Goal: Communication & Community: Answer question/provide support

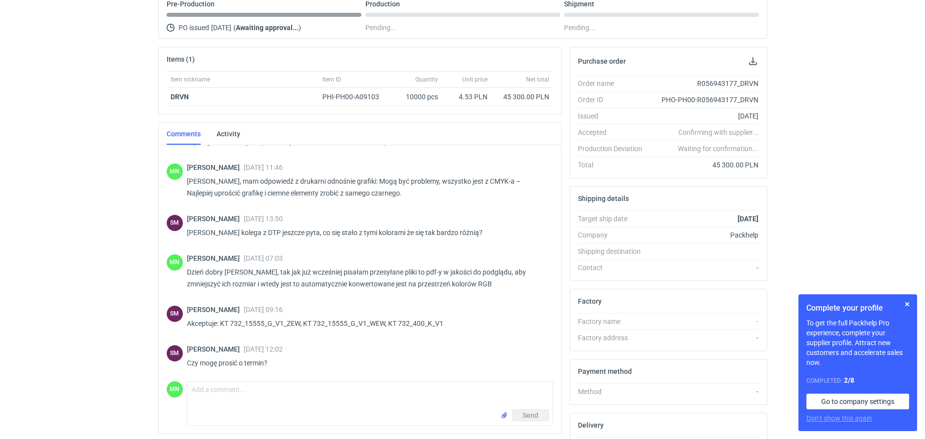
scroll to position [290, 0]
click at [905, 303] on button "button" at bounding box center [907, 304] width 12 height 12
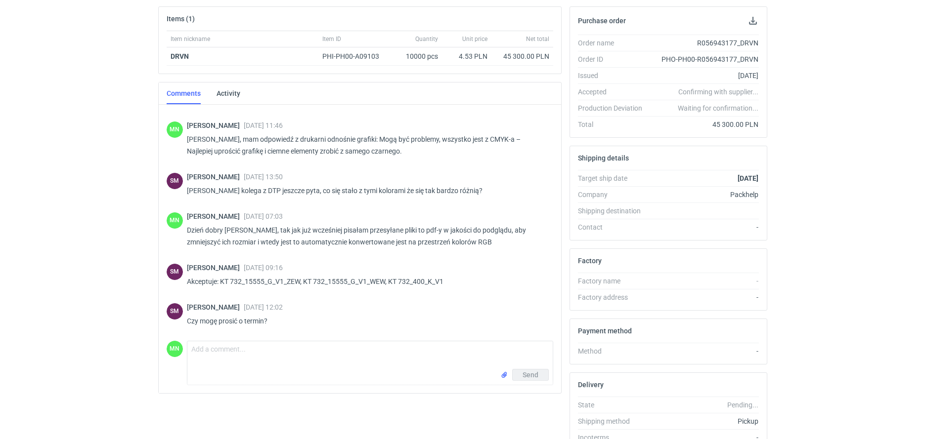
scroll to position [0, 0]
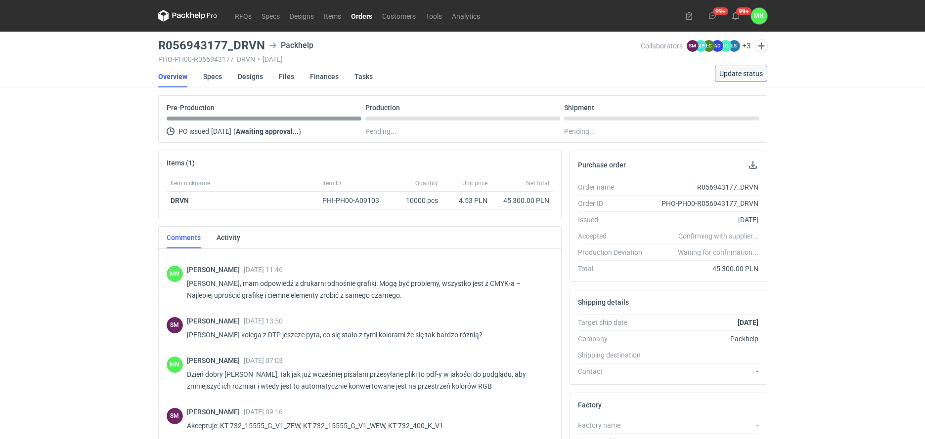
click at [752, 75] on span "Update status" at bounding box center [740, 73] width 43 height 7
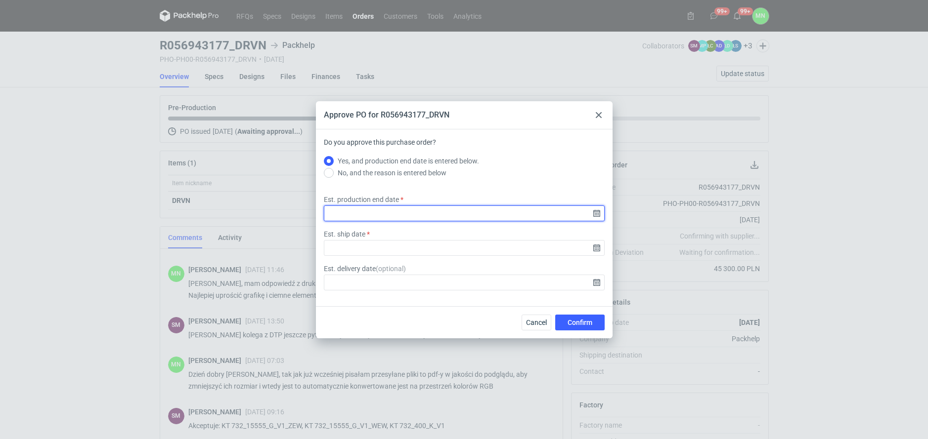
click at [598, 214] on input "Est. production end date" at bounding box center [464, 214] width 281 height 16
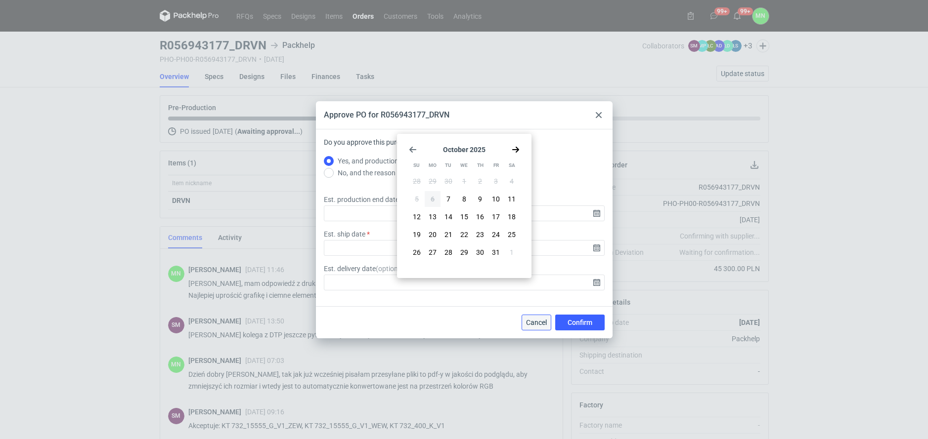
click at [537, 319] on span "Cancel" at bounding box center [536, 322] width 21 height 7
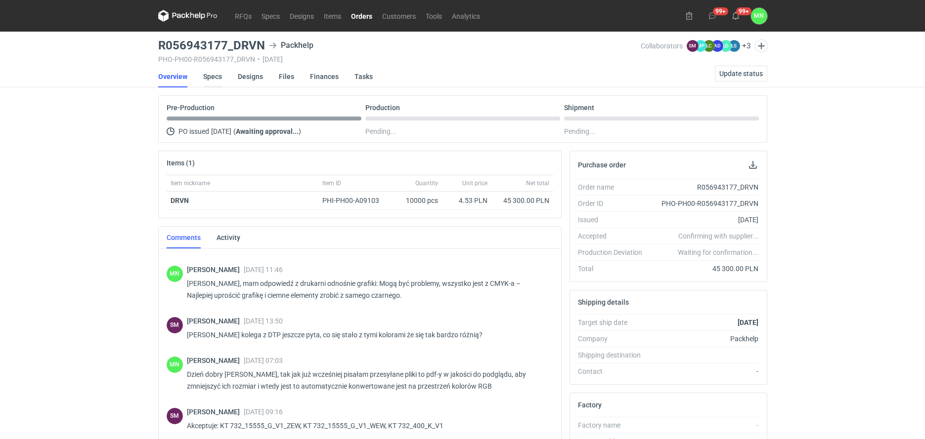
click at [217, 75] on link "Specs" at bounding box center [212, 77] width 19 height 22
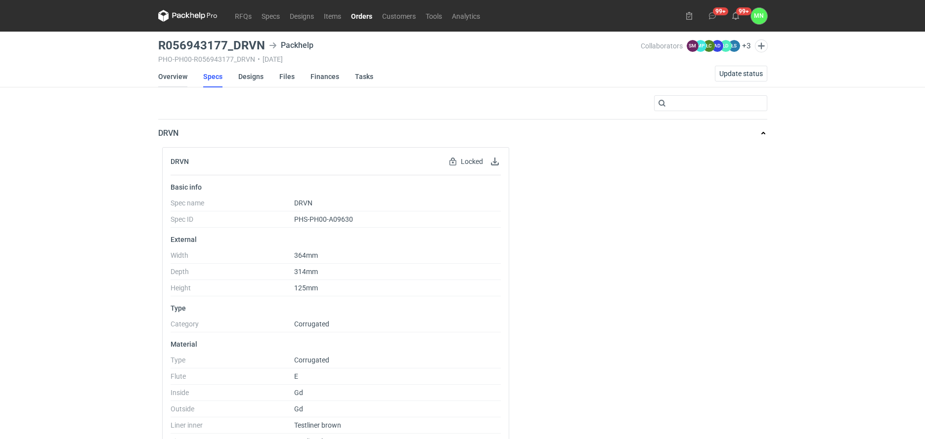
click at [178, 74] on link "Overview" at bounding box center [172, 77] width 29 height 22
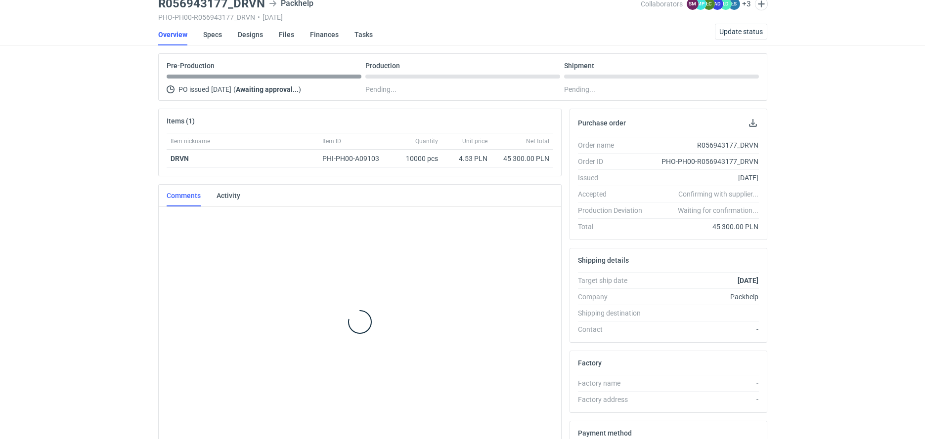
scroll to position [290, 0]
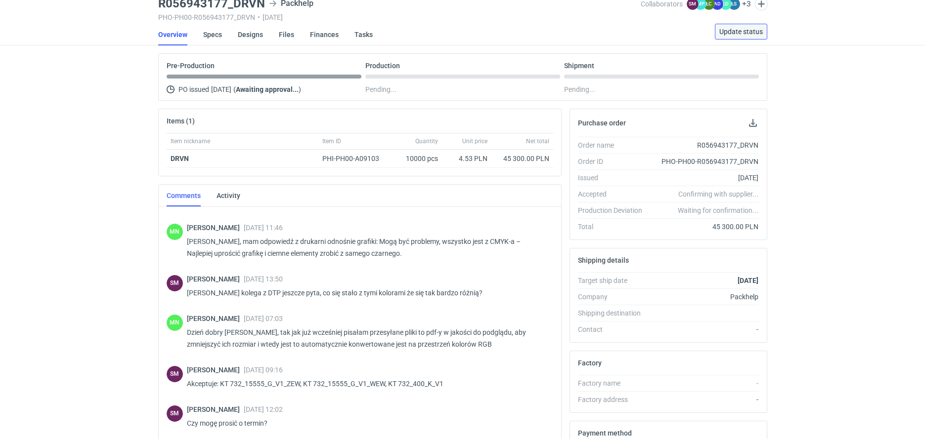
click at [743, 34] on span "Update status" at bounding box center [740, 31] width 43 height 7
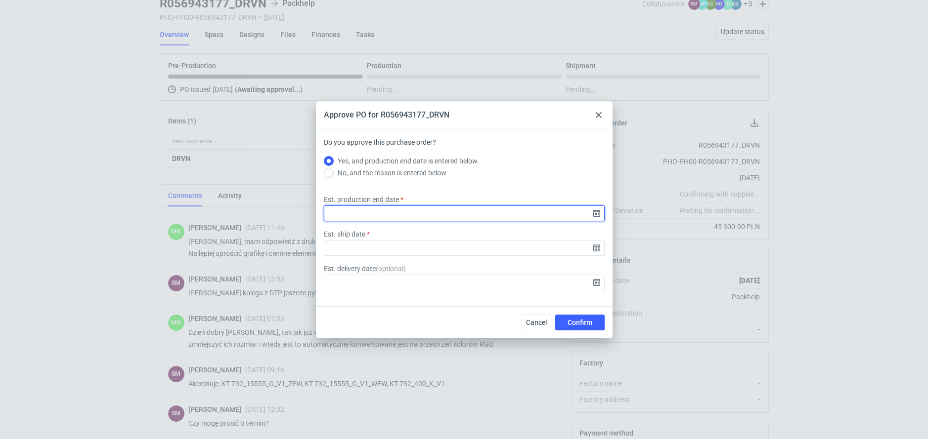
click at [597, 214] on input "Est. production end date" at bounding box center [464, 214] width 281 height 16
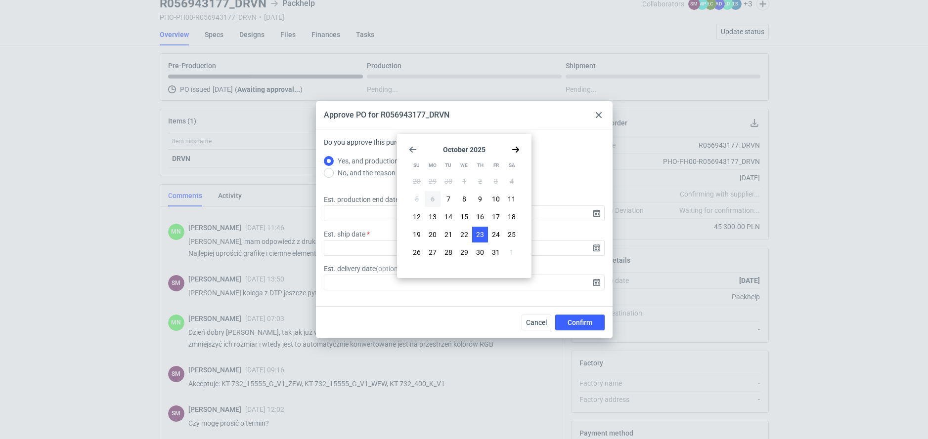
click at [481, 235] on span "23" at bounding box center [480, 235] width 8 height 10
type input "2025-10-23"
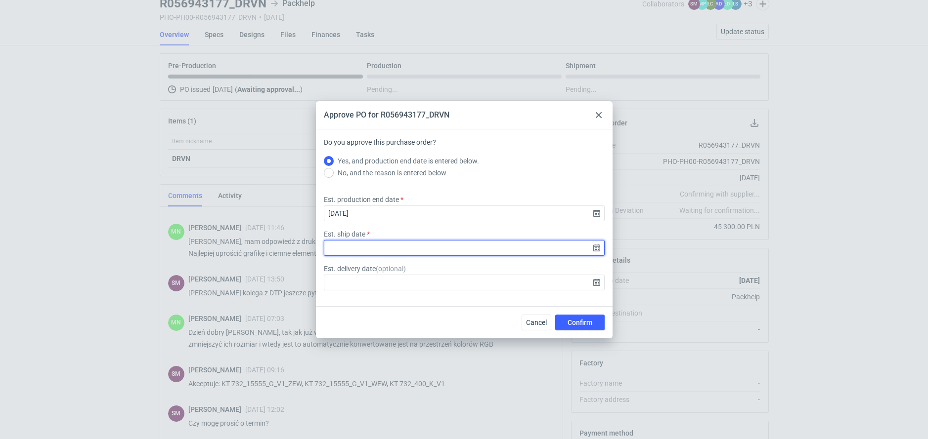
click at [597, 244] on input "Est. ship date" at bounding box center [464, 248] width 281 height 16
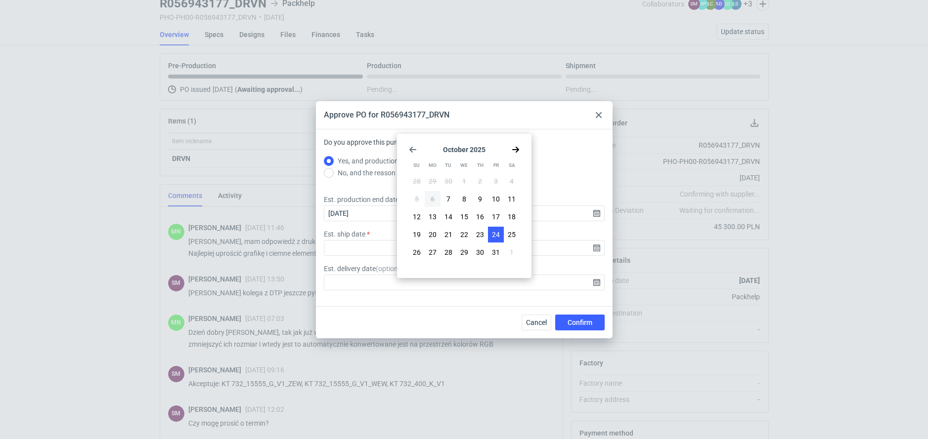
click at [488, 228] on button "24" at bounding box center [496, 235] width 16 height 16
type input "2025-10-24"
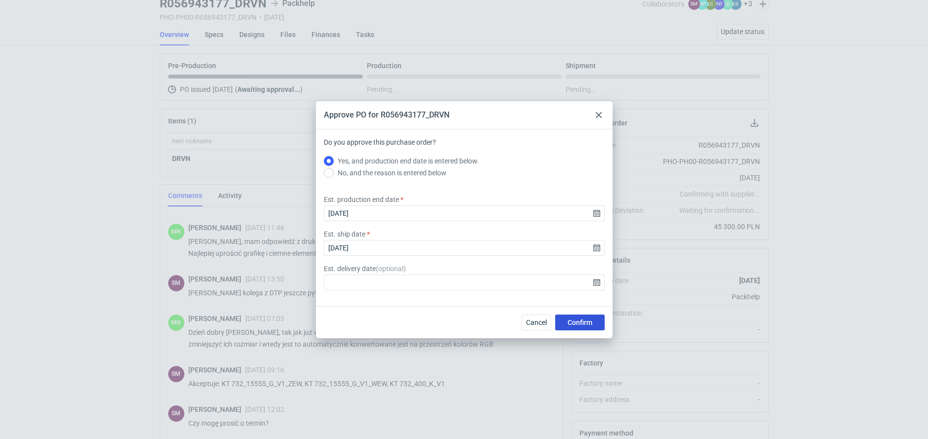
click at [577, 320] on span "Confirm" at bounding box center [579, 322] width 25 height 7
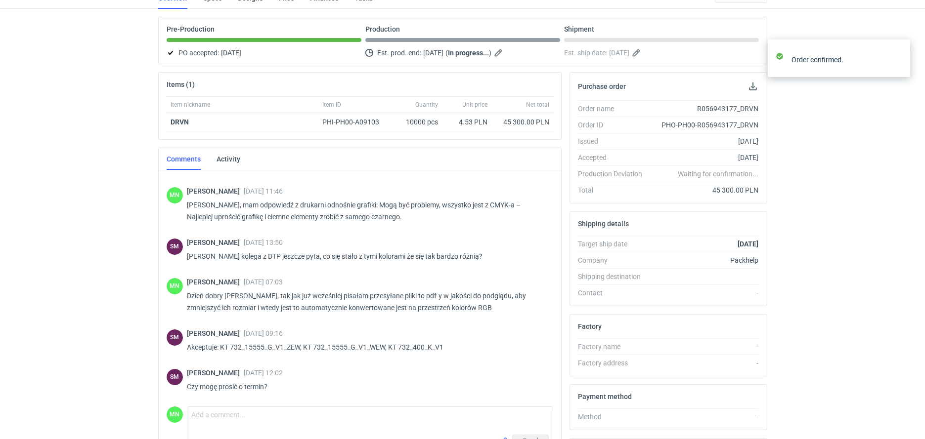
scroll to position [196, 0]
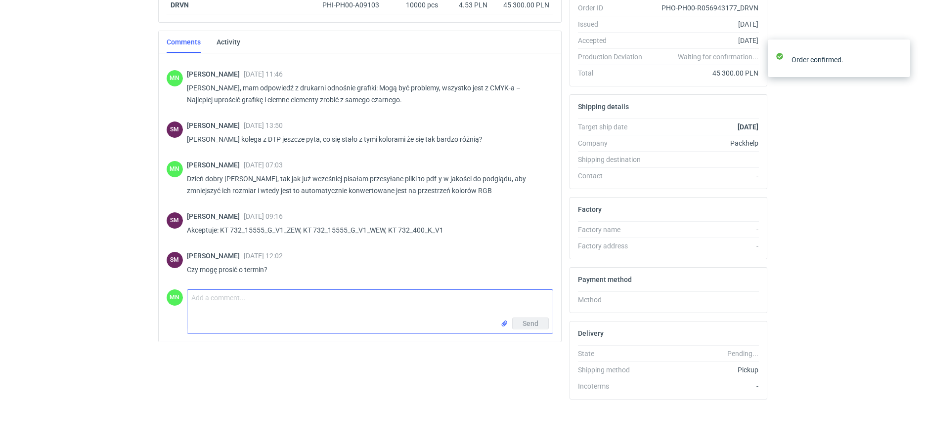
click at [283, 314] on textarea "Comment message" at bounding box center [369, 304] width 365 height 28
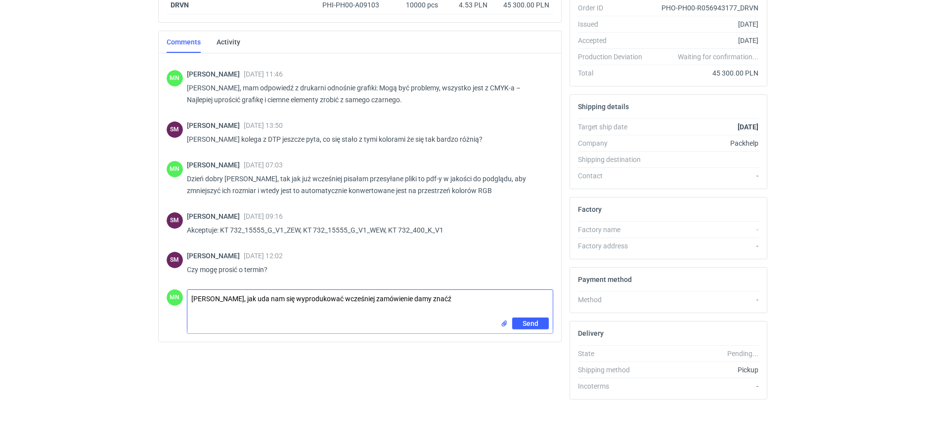
type textarea "Panie Sebastianie, jak uda nam się wyprodukować wcześniej zamówienie damy znaćź"
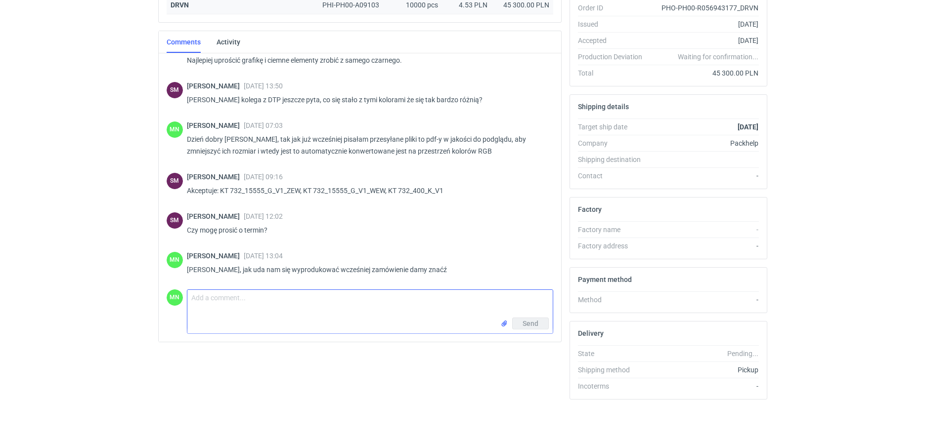
scroll to position [329, 0]
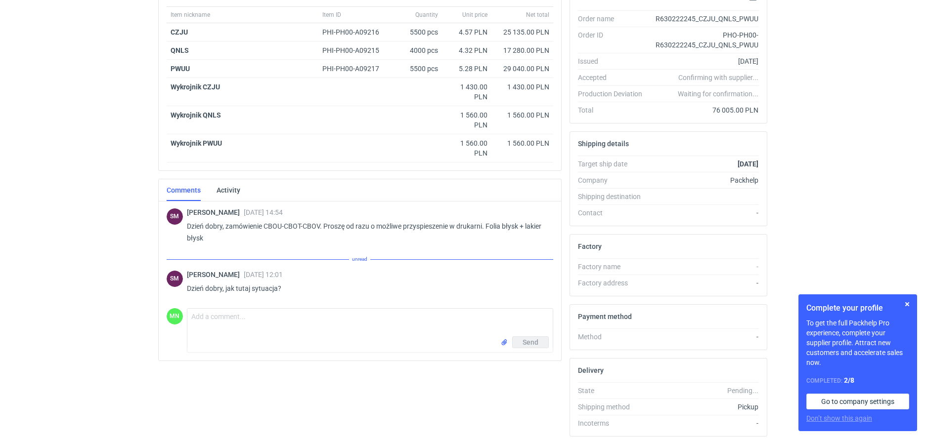
scroll to position [206, 0]
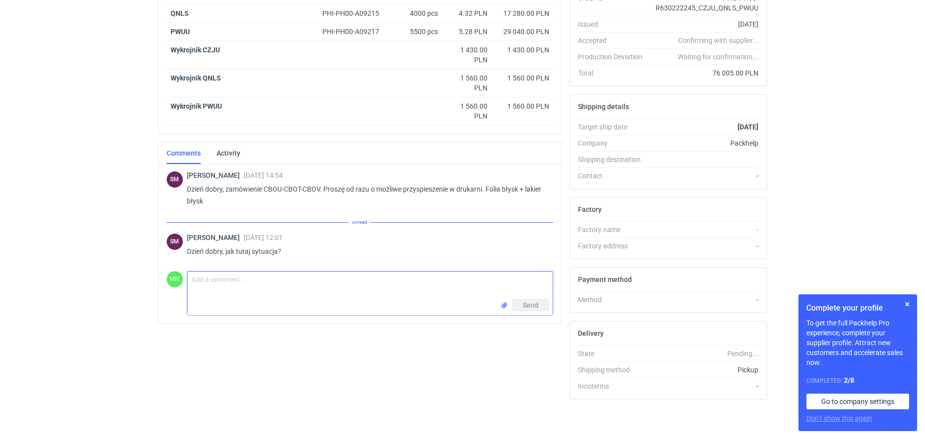
click at [255, 280] on textarea "Comment message" at bounding box center [369, 286] width 365 height 28
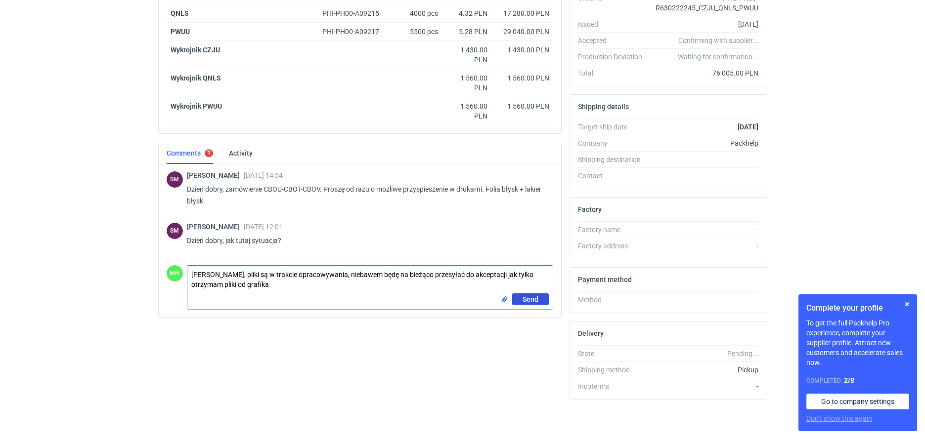
type textarea "Panie Sebastianie, pliki są w trakcie opracowywania, niebawem będę na bieżąco p…"
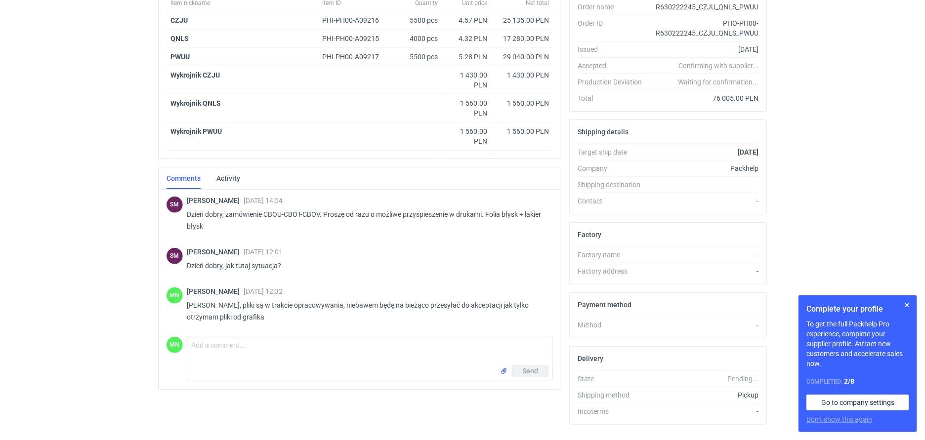
scroll to position [198, 0]
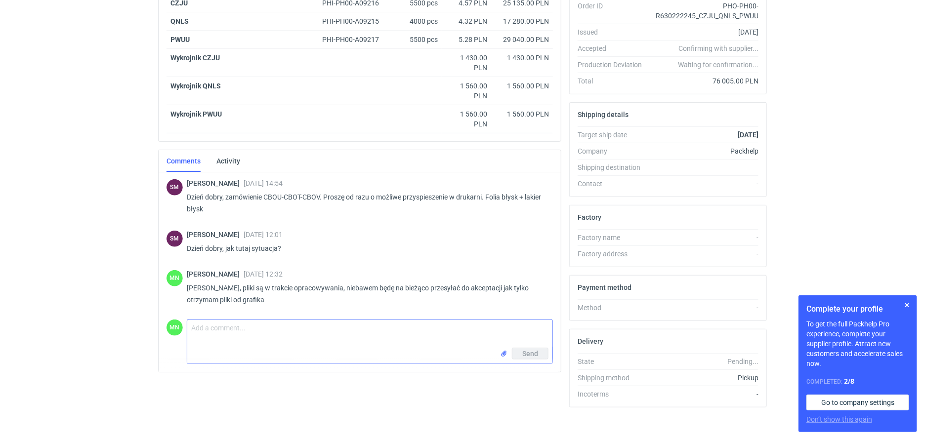
click at [269, 338] on textarea "Comment message" at bounding box center [369, 334] width 365 height 28
click at [439, 334] on textarea "Panie Sebastianie, w załączniku pliki z grafiką oraz akceptacją." at bounding box center [369, 334] width 365 height 28
paste textarea "KT 732_15637_K_V1"
click at [526, 333] on textarea "Panie Sebastianie, w załączniku pliki z grafiką oraz konstrukcją. Proszę o akce…" at bounding box center [369, 334] width 365 height 28
paste textarea "KT 732_15637_G_V1_ZEW, KT 732_15637_G_V1_WEW"
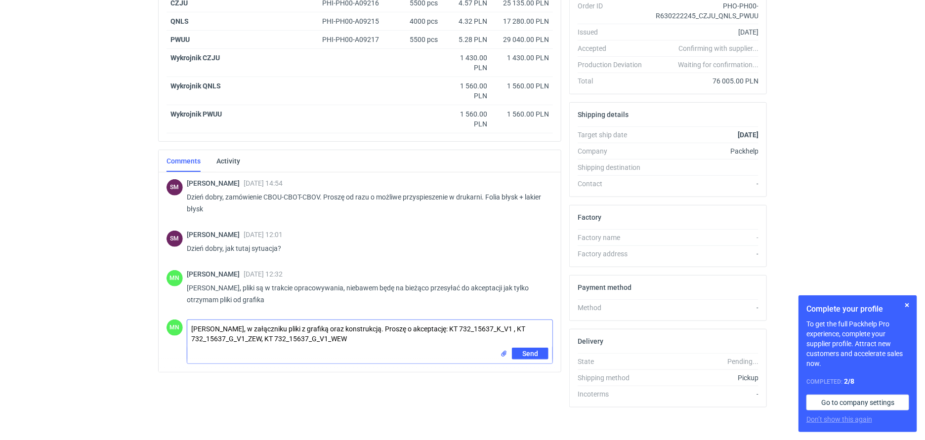
click at [382, 329] on textarea "Panie Sebastianie, w załączniku pliki z grafiką oraz konstrukcją. Proszę o akce…" at bounding box center [369, 334] width 365 height 28
type textarea "Panie Sebastianie, w załączniku pliki z grafiką oraz konstrukcją na QLNS . Pros…"
click at [501, 354] on input "file" at bounding box center [504, 354] width 8 height 10
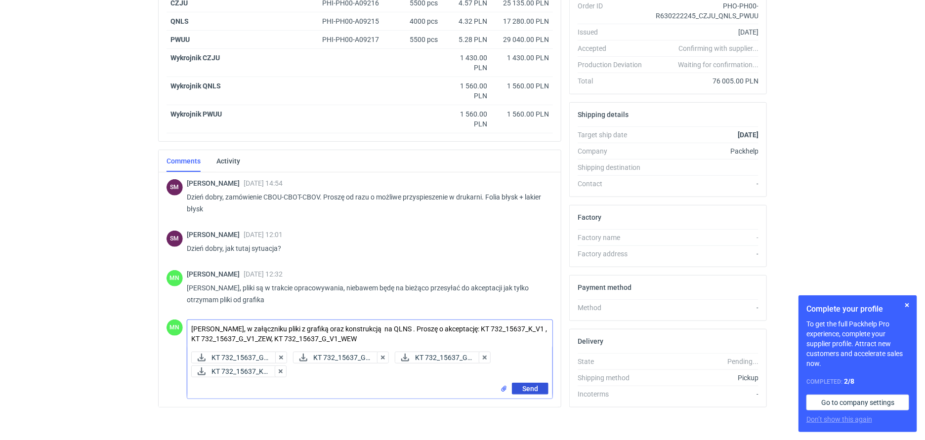
click at [537, 393] on button "Send" at bounding box center [530, 389] width 37 height 12
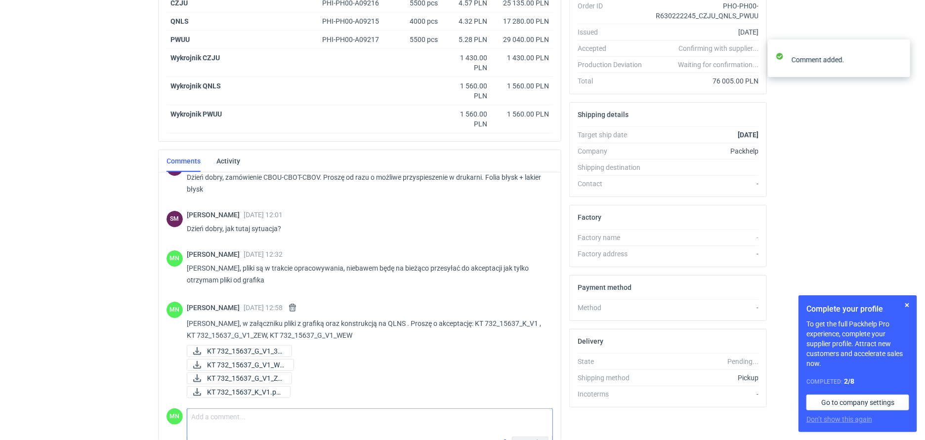
scroll to position [20, 0]
click at [52, 243] on html "RFQs Specs Designs Items Orders Customers Tools Analytics 99+ 99+ MN Małgorzata…" at bounding box center [462, 22] width 925 height 440
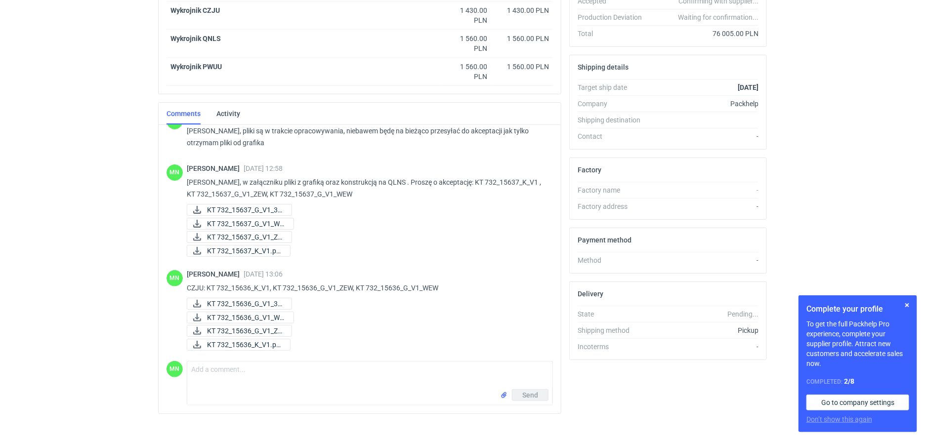
scroll to position [259, 0]
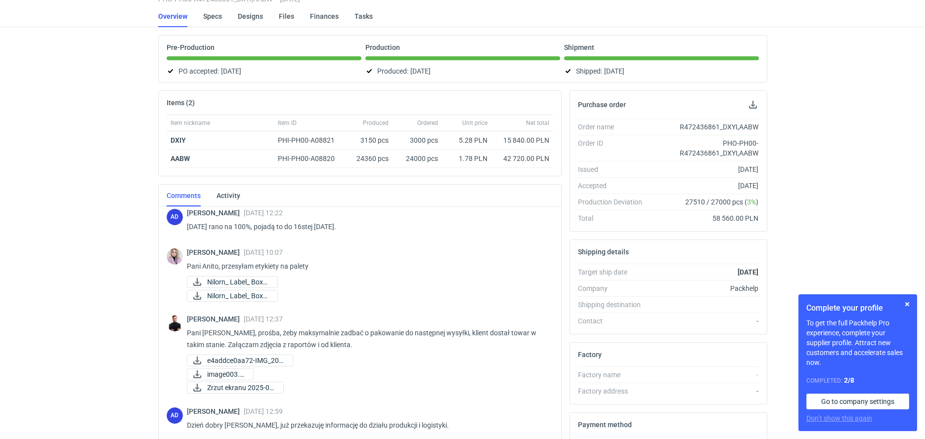
scroll to position [674, 0]
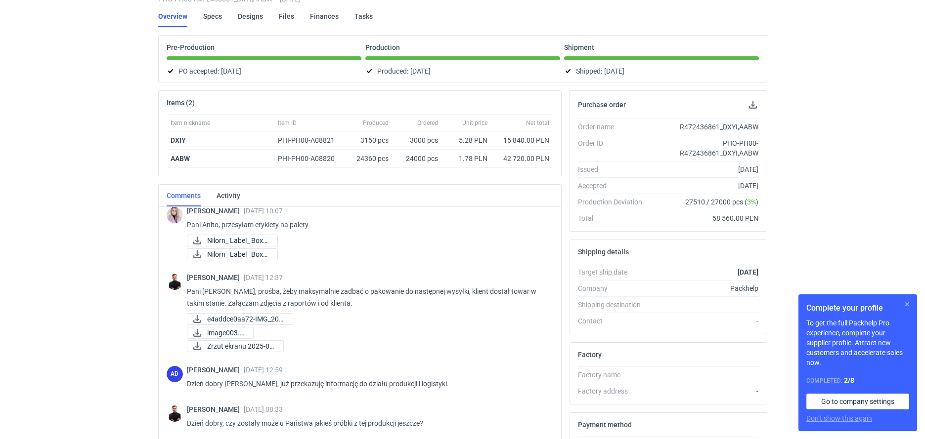
click at [905, 303] on button "button" at bounding box center [907, 304] width 12 height 12
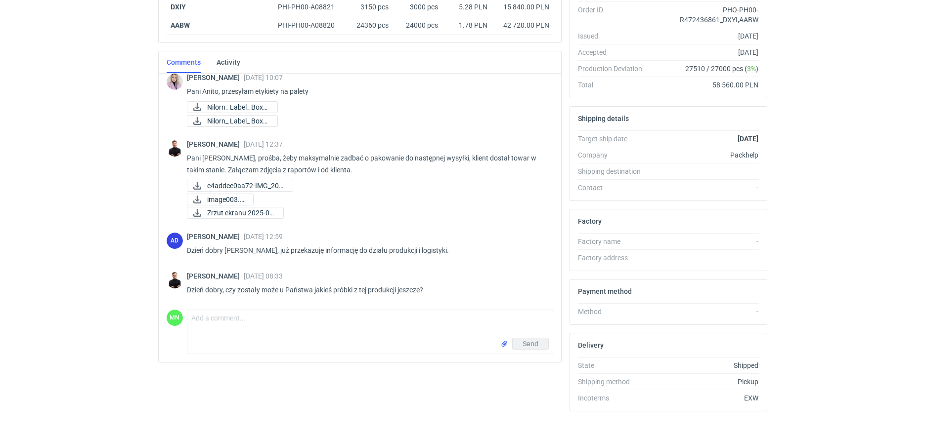
scroll to position [206, 0]
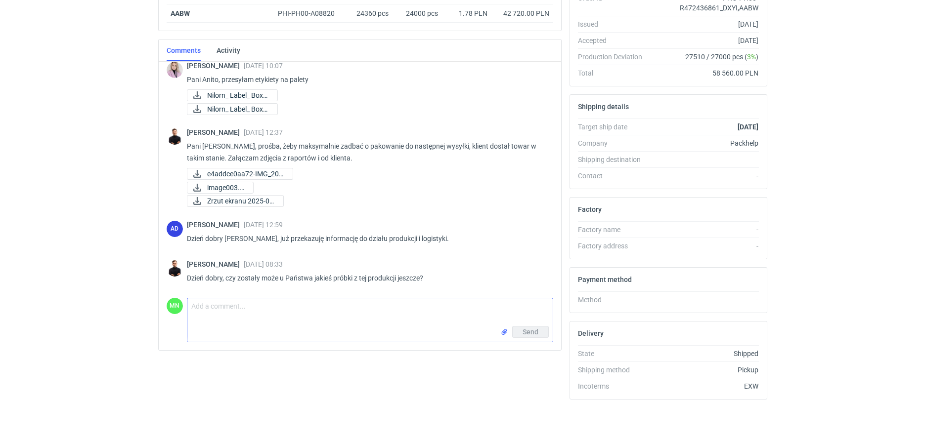
click at [253, 311] on textarea "Comment message" at bounding box center [369, 312] width 365 height 28
type textarea "Panie Tomku, mam po 2 sztuki"
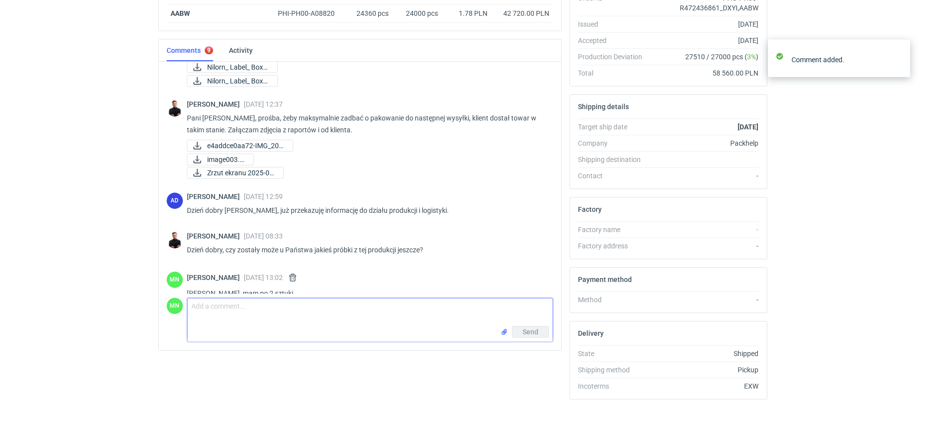
scroll to position [718, 0]
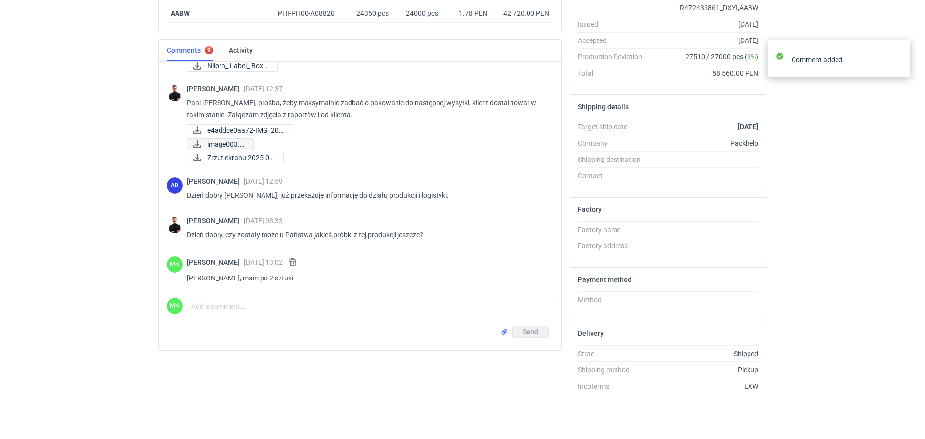
drag, startPoint x: 246, startPoint y: 170, endPoint x: 202, endPoint y: 149, distance: 48.6
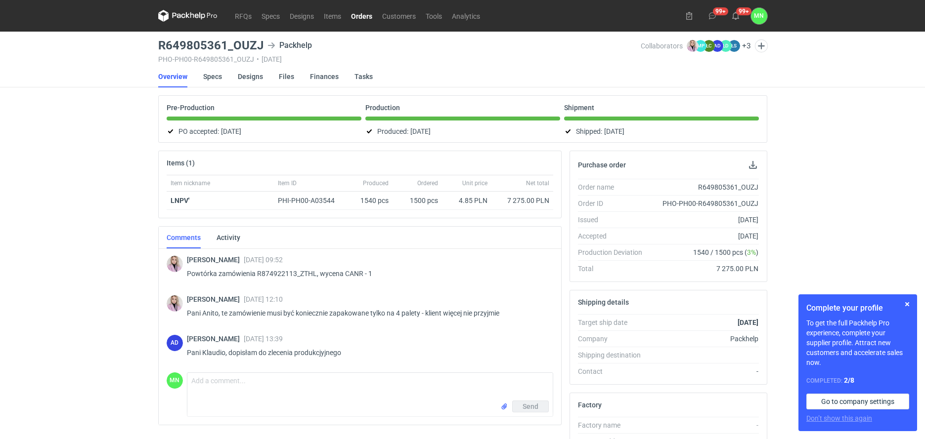
click at [358, 16] on link "Orders" at bounding box center [361, 16] width 31 height 12
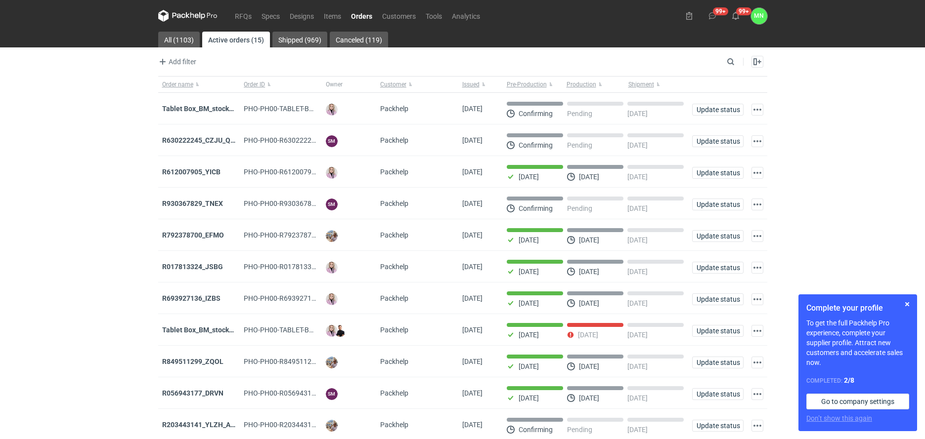
click at [364, 12] on link "Orders" at bounding box center [361, 16] width 31 height 12
click at [215, 143] on strong "R630222245_CZJU_QNLS_PWUU" at bounding box center [214, 140] width 104 height 8
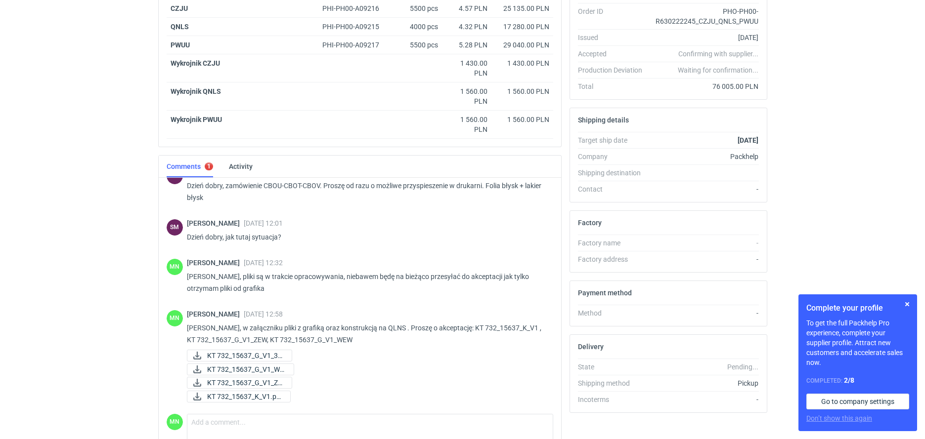
scroll to position [259, 0]
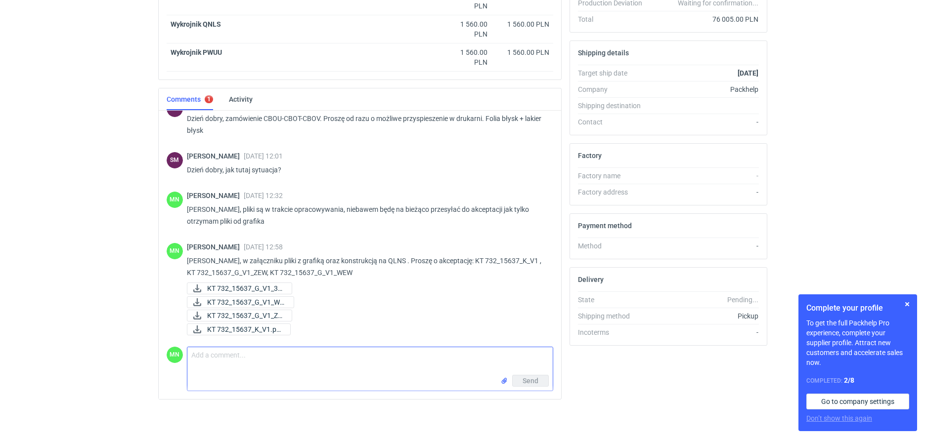
click at [211, 363] on textarea "Comment message" at bounding box center [369, 361] width 365 height 28
paste textarea "KT 732_15636_K_V1"
paste textarea "KT 732_15636_G_V1_ZEW KT 732_15636_G_V1_WEW"
click at [363, 356] on textarea "CZJU: KT 732_15636_K_V1, KT 732_15636_G_V1_ZEW KT 732_15636_G_V1_WEW" at bounding box center [369, 361] width 365 height 28
type textarea "CZJU: KT 732_15636_K_V1, KT 732_15636_G_V1_ZEW, KT 732_15636_G_V1_WEW"
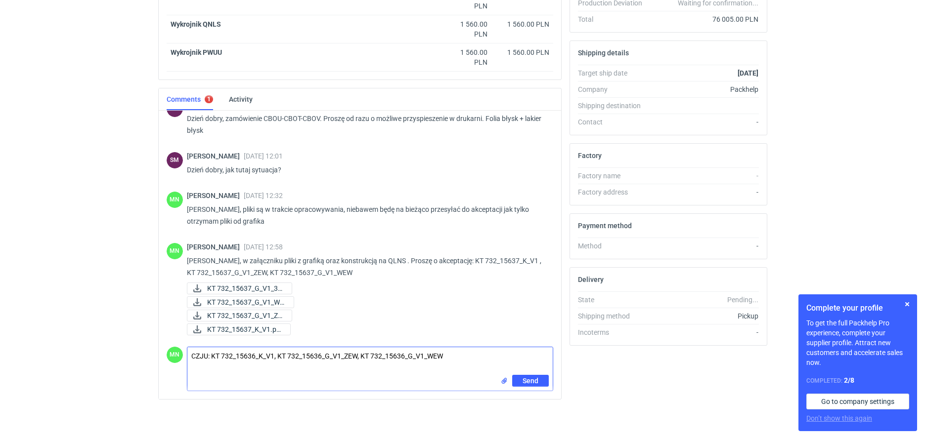
click at [501, 381] on input "file" at bounding box center [504, 381] width 8 height 10
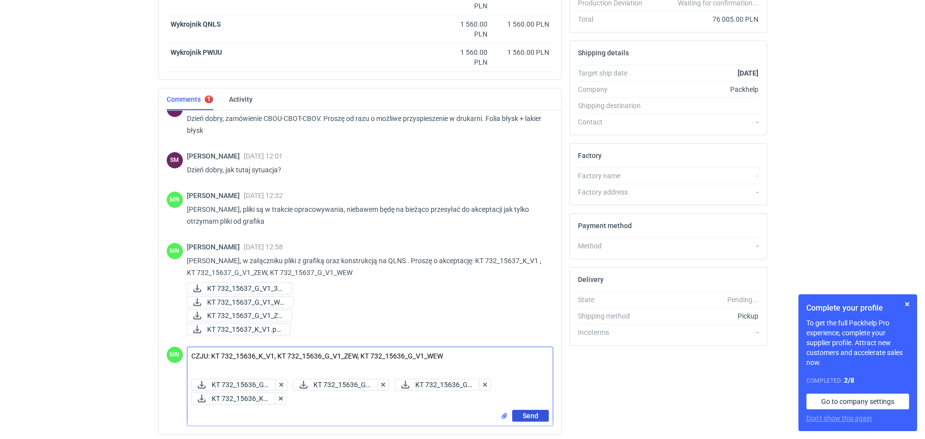
click at [534, 421] on button "Send" at bounding box center [530, 416] width 37 height 12
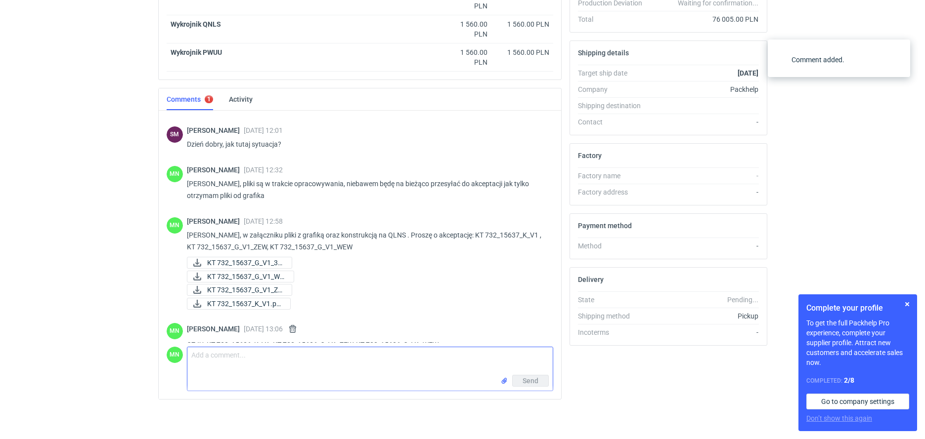
scroll to position [115, 0]
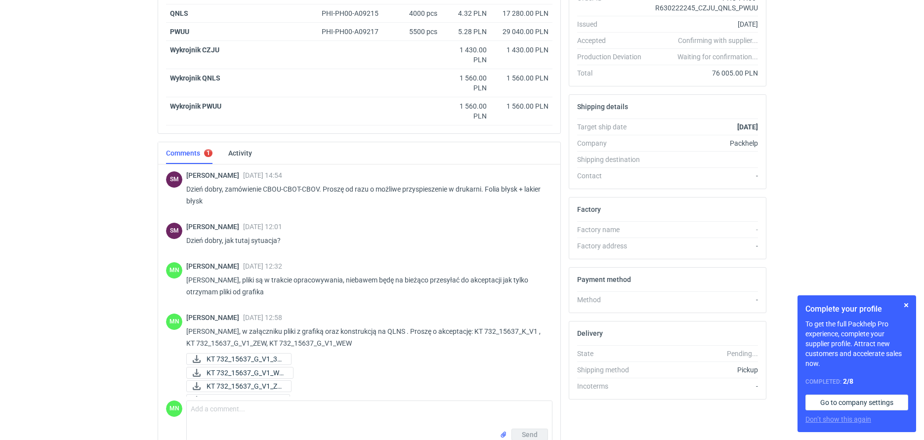
scroll to position [110, 0]
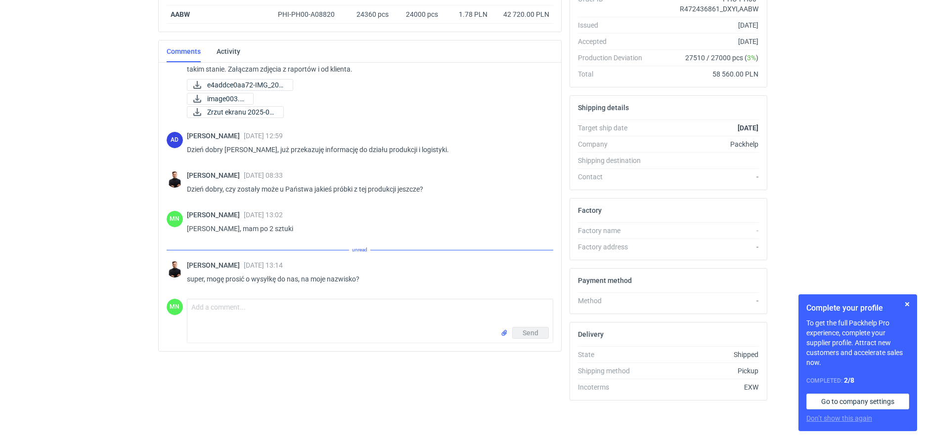
scroll to position [206, 0]
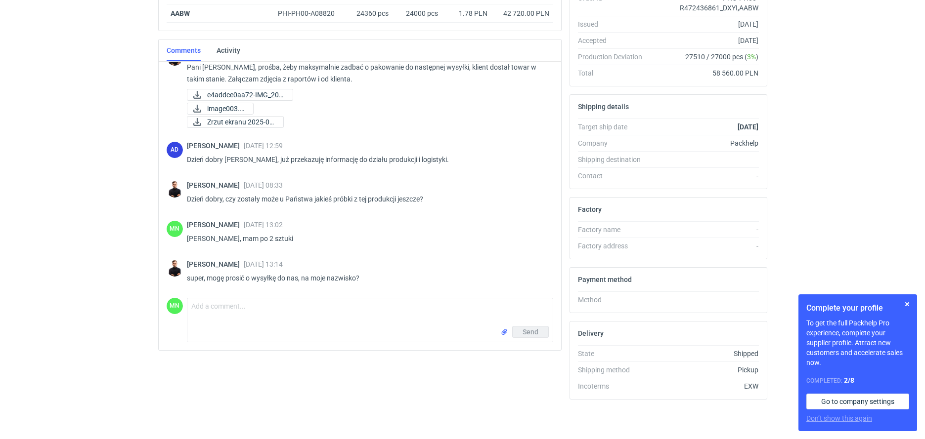
click at [278, 330] on div "Send" at bounding box center [369, 334] width 365 height 16
click at [267, 311] on textarea "Comment message" at bounding box center [369, 312] width 365 height 28
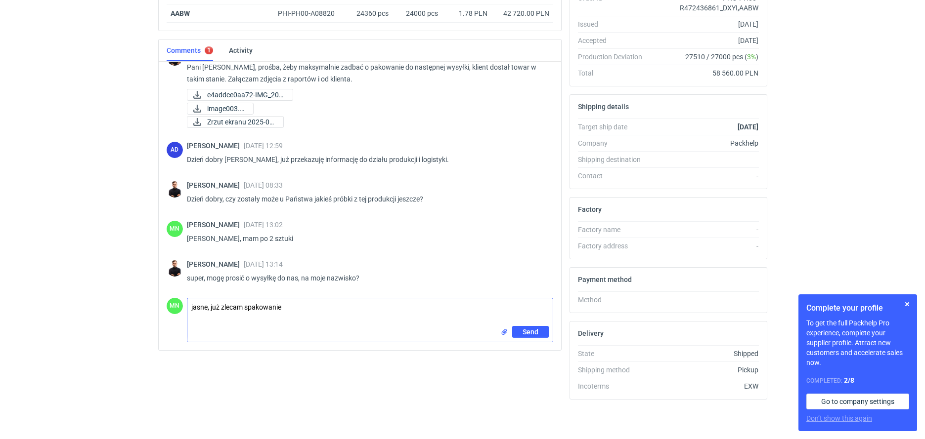
type textarea "jasne, już zlecam spakowanie"
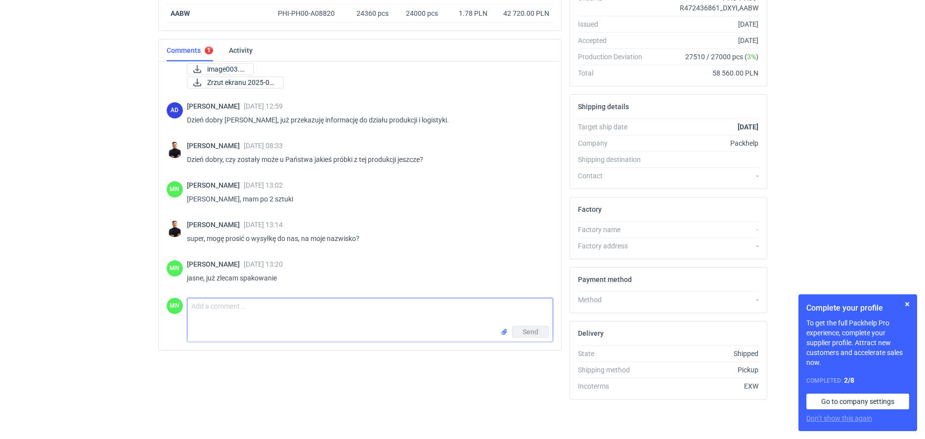
scroll to position [679, 0]
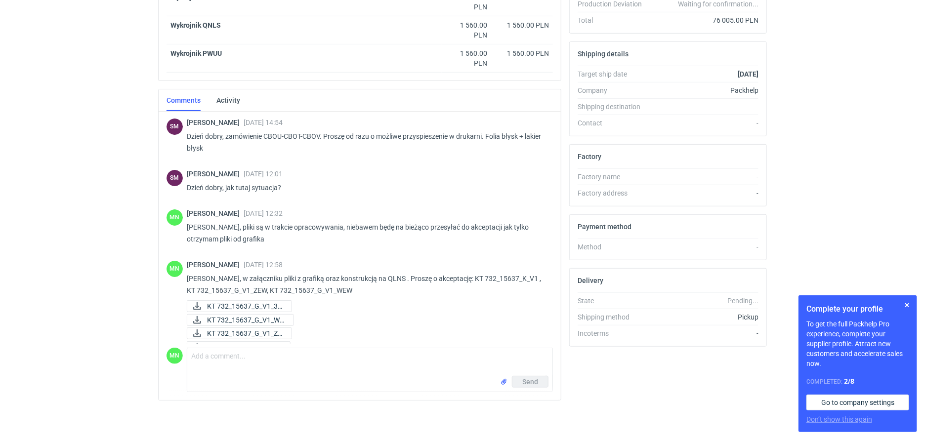
scroll to position [110, 0]
